Goal: Information Seeking & Learning: Learn about a topic

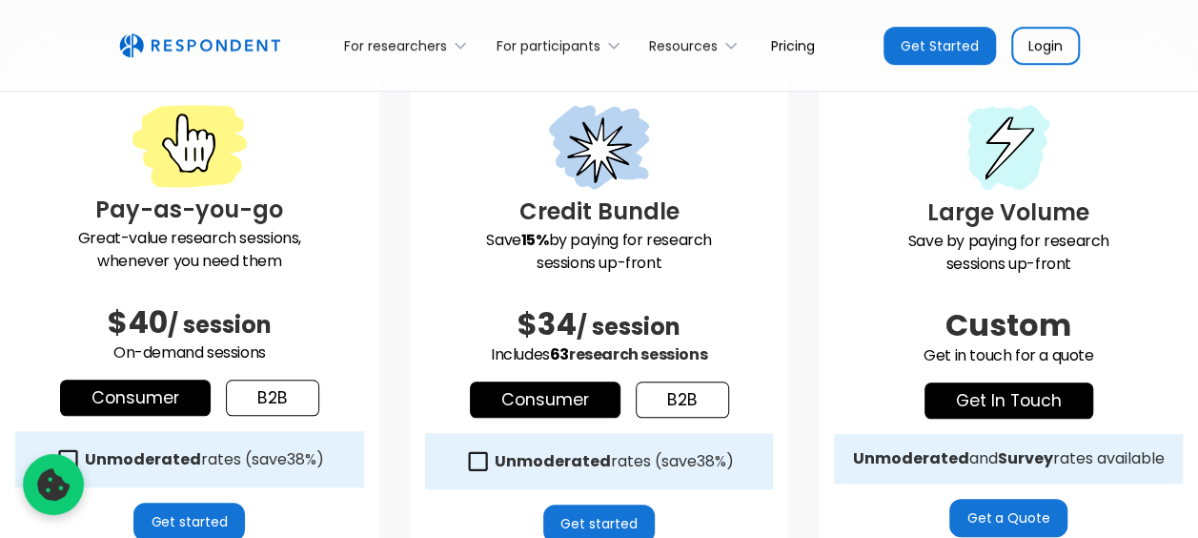
scroll to position [572, 0]
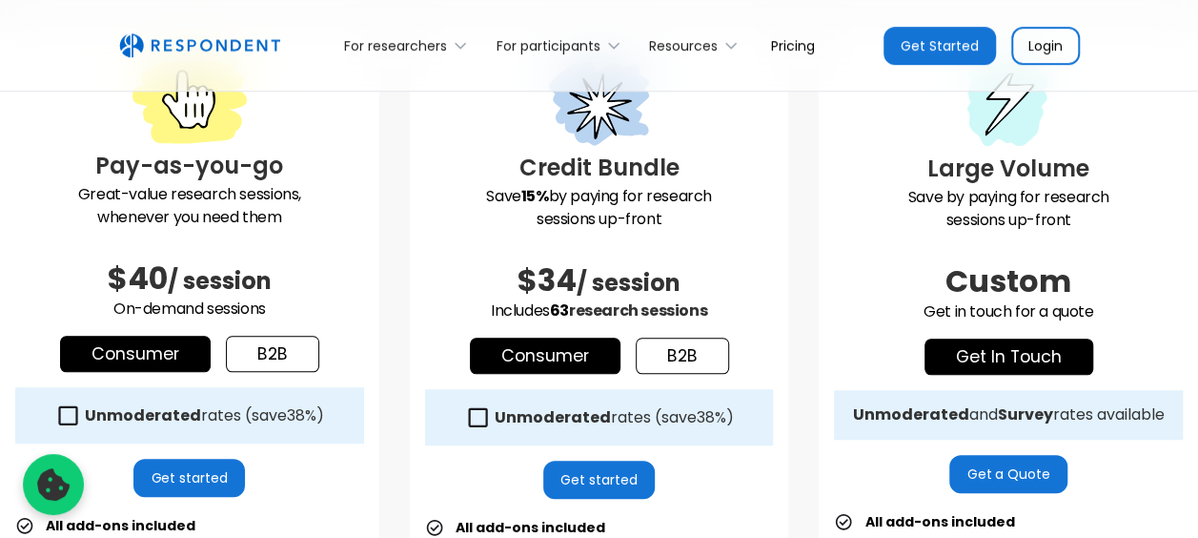
click at [166, 414] on strong "Unmoderated" at bounding box center [143, 415] width 116 height 22
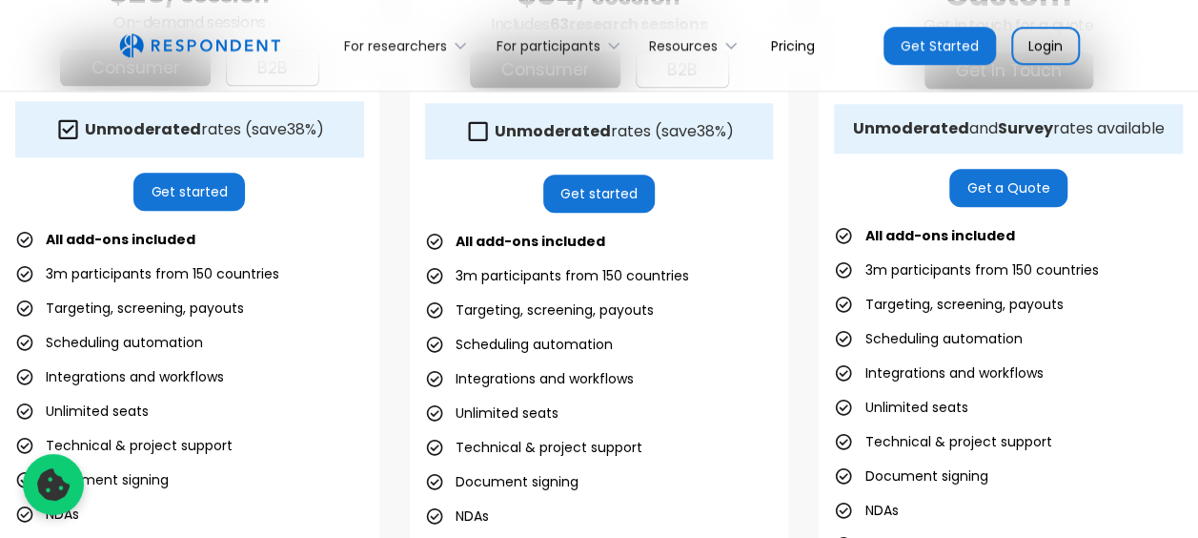
click at [185, 196] on link "Get started" at bounding box center [189, 192] width 112 height 38
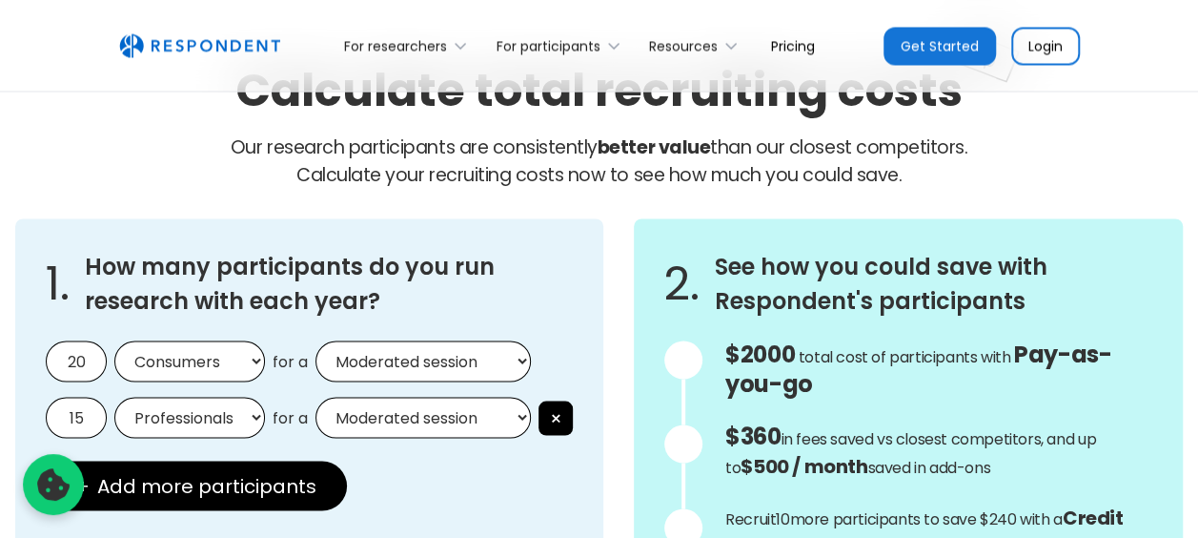
scroll to position [1716, 0]
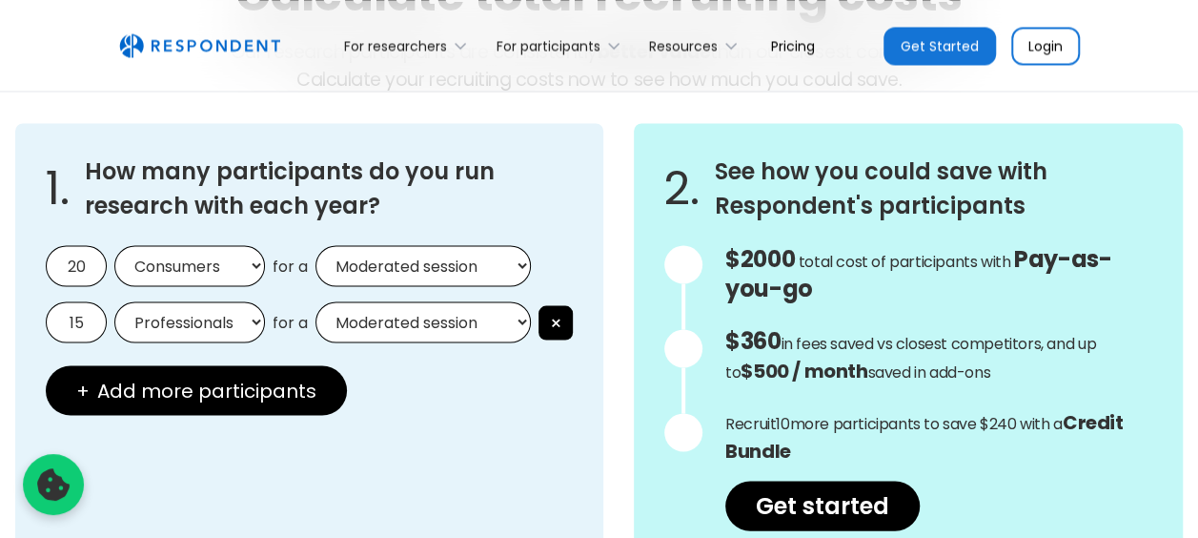
drag, startPoint x: 103, startPoint y: 261, endPoint x: 40, endPoint y: 261, distance: 62.9
click at [40, 261] on div "1. How many participants do you run research with each year? 20 Consumers Profe…" at bounding box center [309, 342] width 588 height 438
type input "4"
click at [456, 267] on select "Moderated session Unmoderated session" at bounding box center [423, 265] width 215 height 41
select select "unmoderated"
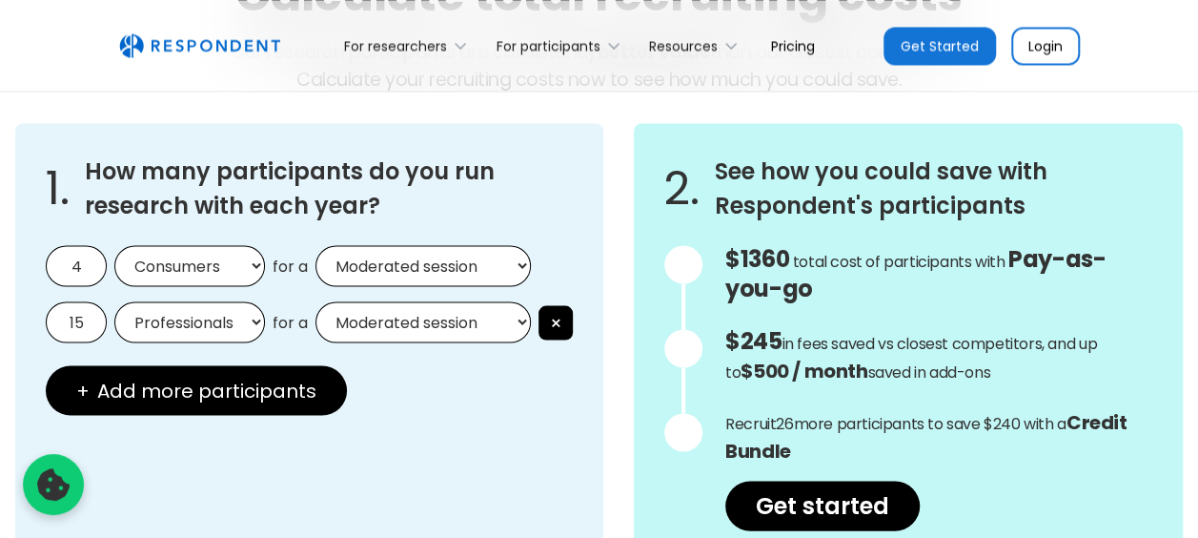
click at [316, 245] on select "Moderated session Unmoderated session" at bounding box center [423, 265] width 215 height 41
click at [559, 316] on button "×" at bounding box center [556, 322] width 34 height 34
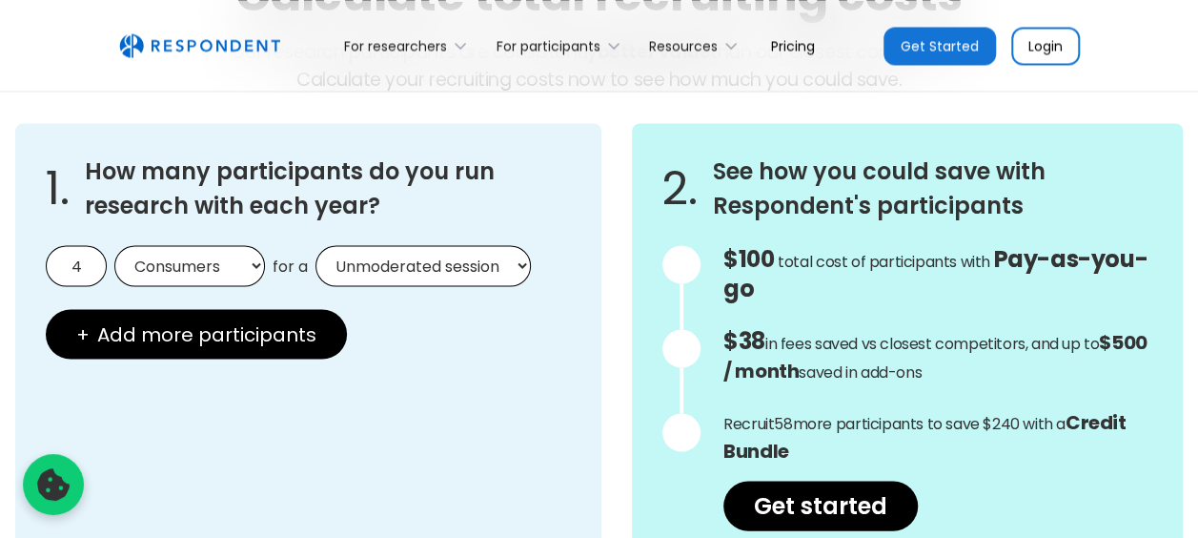
drag, startPoint x: 87, startPoint y: 263, endPoint x: 40, endPoint y: 265, distance: 46.8
click at [41, 265] on div "1. How many participants do you run research with each year? 4 Consumers Profes…" at bounding box center [308, 342] width 586 height 438
type input "5"
click at [500, 348] on div "1. How many participants do you run research with each year? 5 Consumers Profes…" at bounding box center [308, 342] width 586 height 438
click at [1053, 276] on p "$125 Get in touch for the total cost of participants with Custom Pricing total …" at bounding box center [938, 274] width 429 height 59
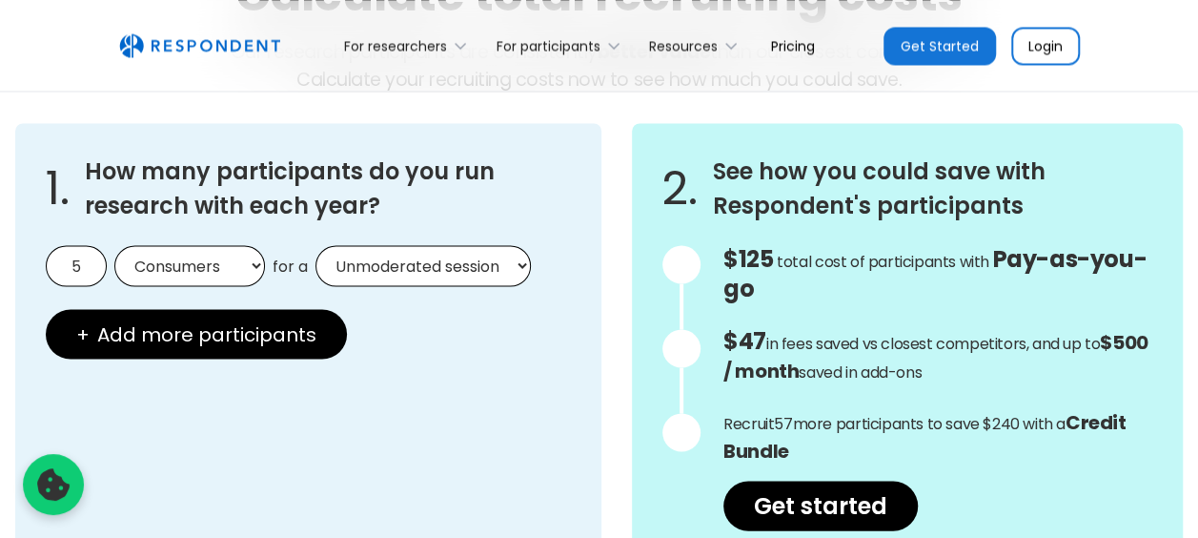
click at [896, 312] on div "$125 Get in touch for the total cost of participants with Custom Pricing total …" at bounding box center [938, 387] width 429 height 285
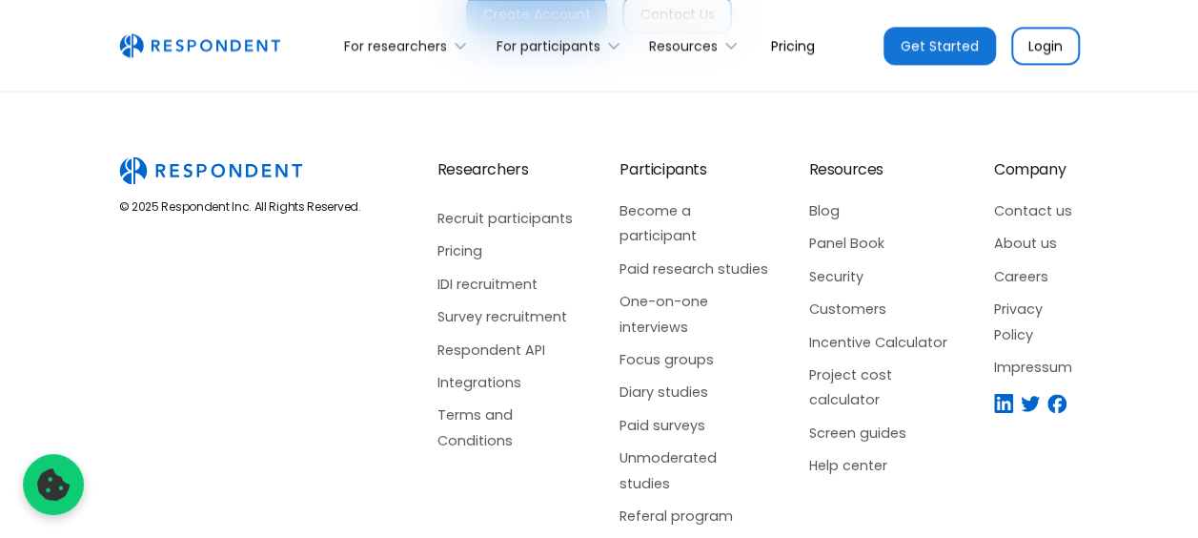
scroll to position [4862, 0]
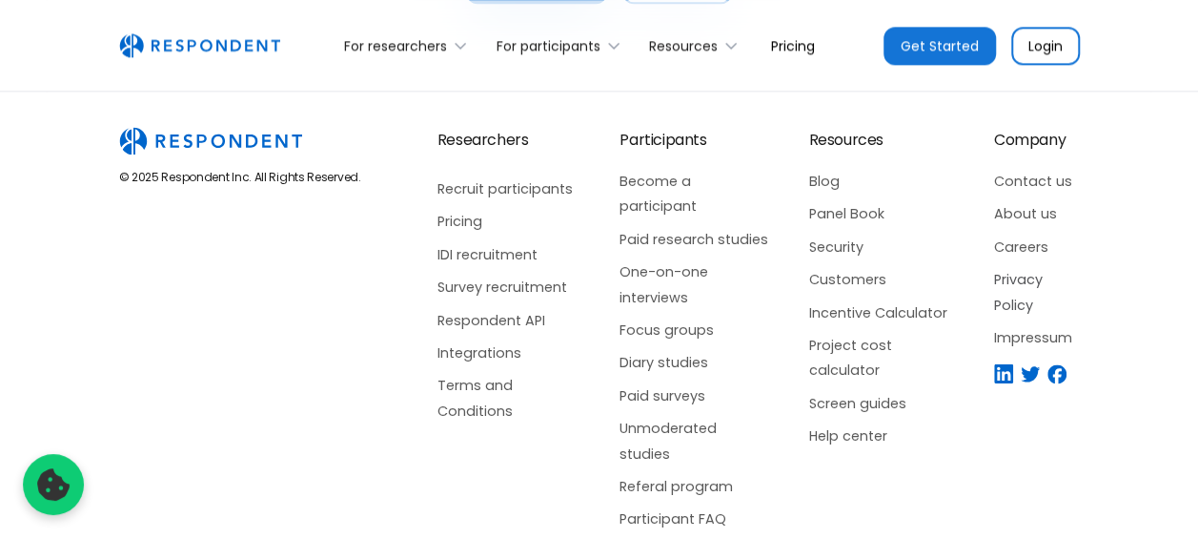
click at [1021, 272] on link "Privacy Policy" at bounding box center [1037, 292] width 86 height 51
